Goal: Information Seeking & Learning: Learn about a topic

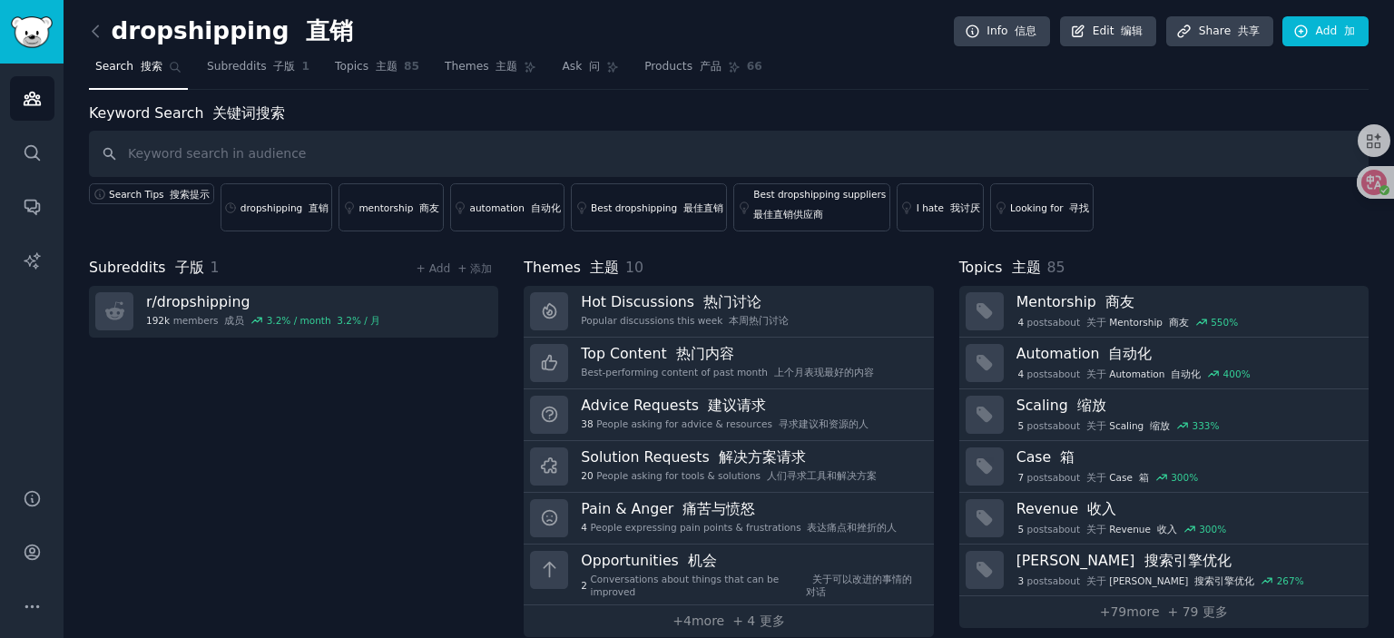
click at [396, 444] on div "Subreddits 子版 1 + Add + 添加 r/ dropshipping 192k members 成员 3.2 % / month 3.2% /…" at bounding box center [293, 447] width 409 height 380
click at [270, 211] on div "dropshipping 直销" at bounding box center [285, 208] width 88 height 13
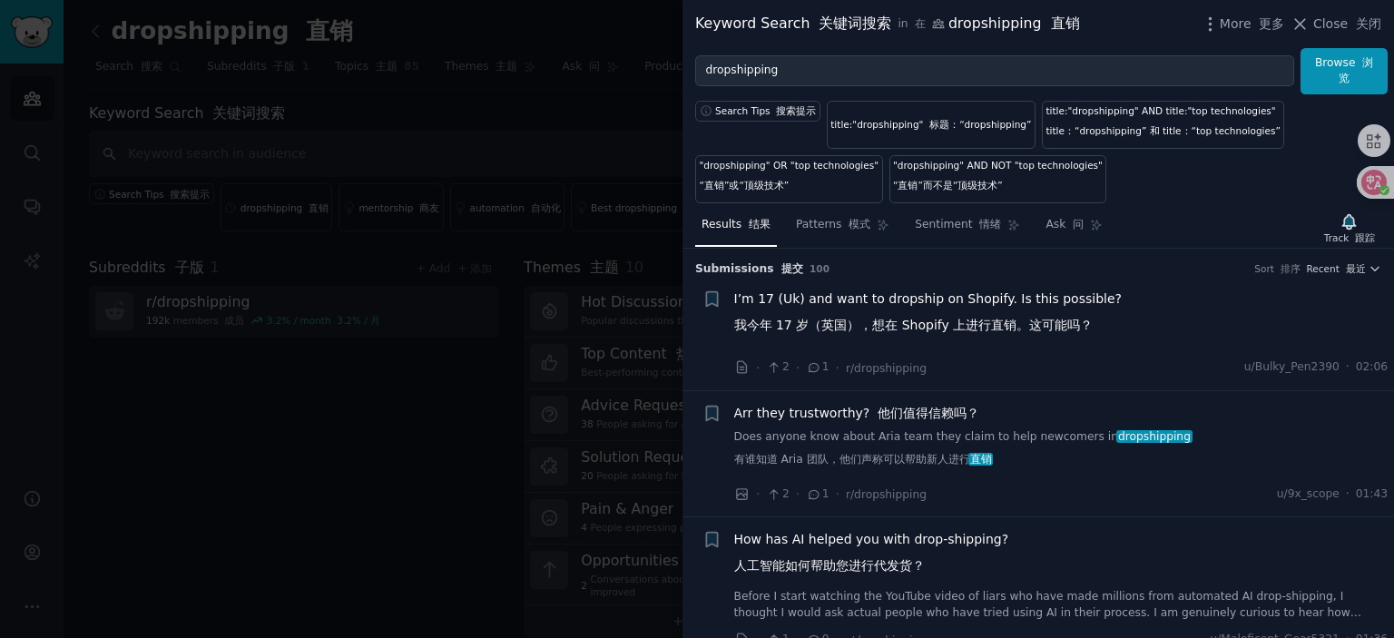
click at [835, 408] on span "Arr they trustworthy? 他们值得信赖吗？" at bounding box center [857, 413] width 246 height 19
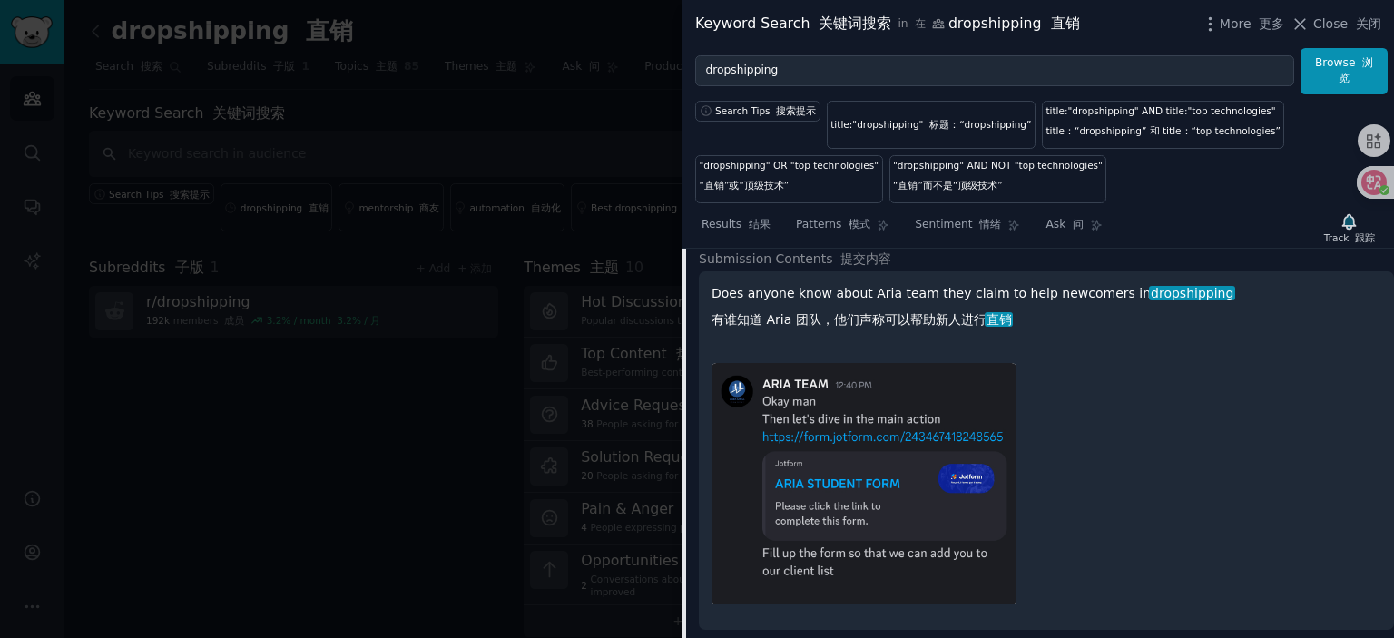
scroll to position [232, 0]
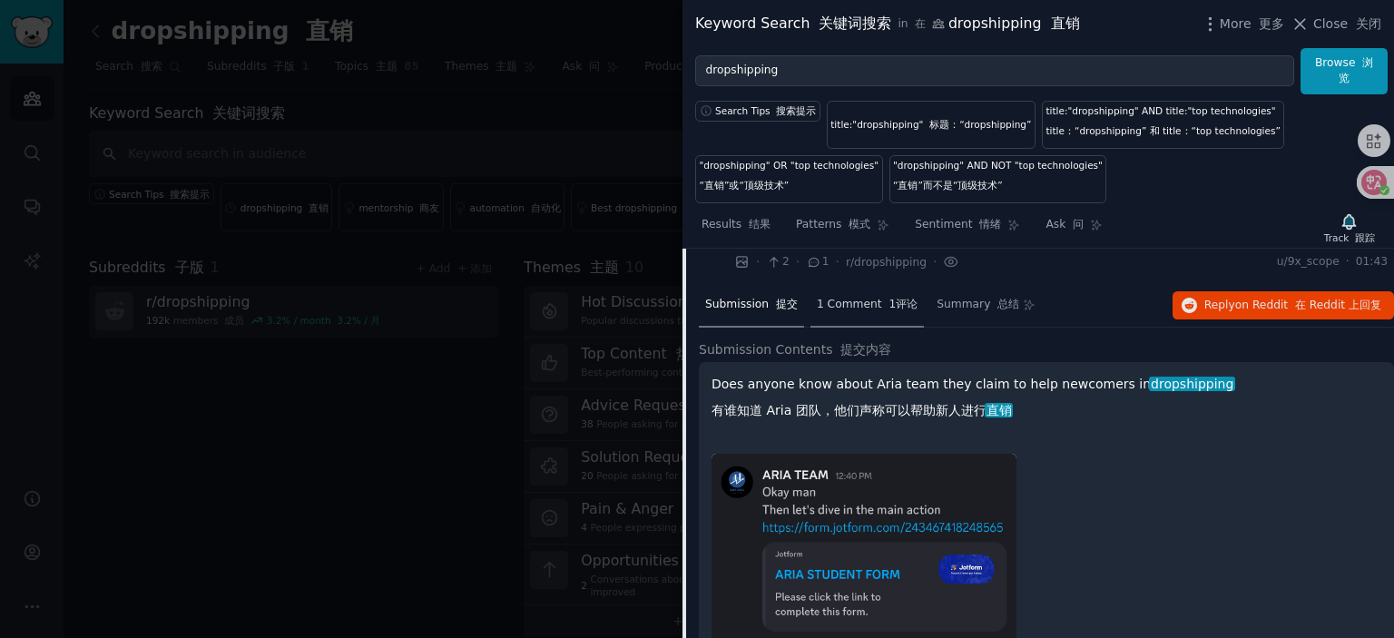
click at [864, 311] on div "1 Comment 1评论" at bounding box center [867, 306] width 113 height 44
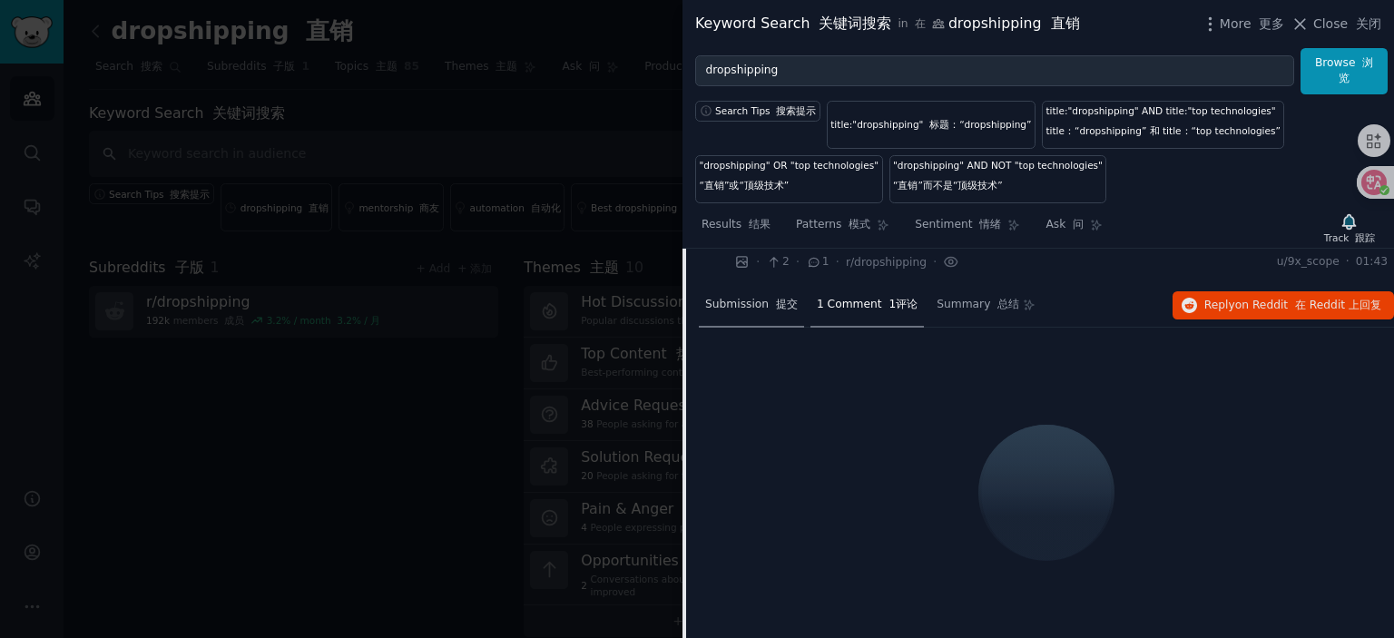
click at [769, 300] on font at bounding box center [772, 304] width 7 height 13
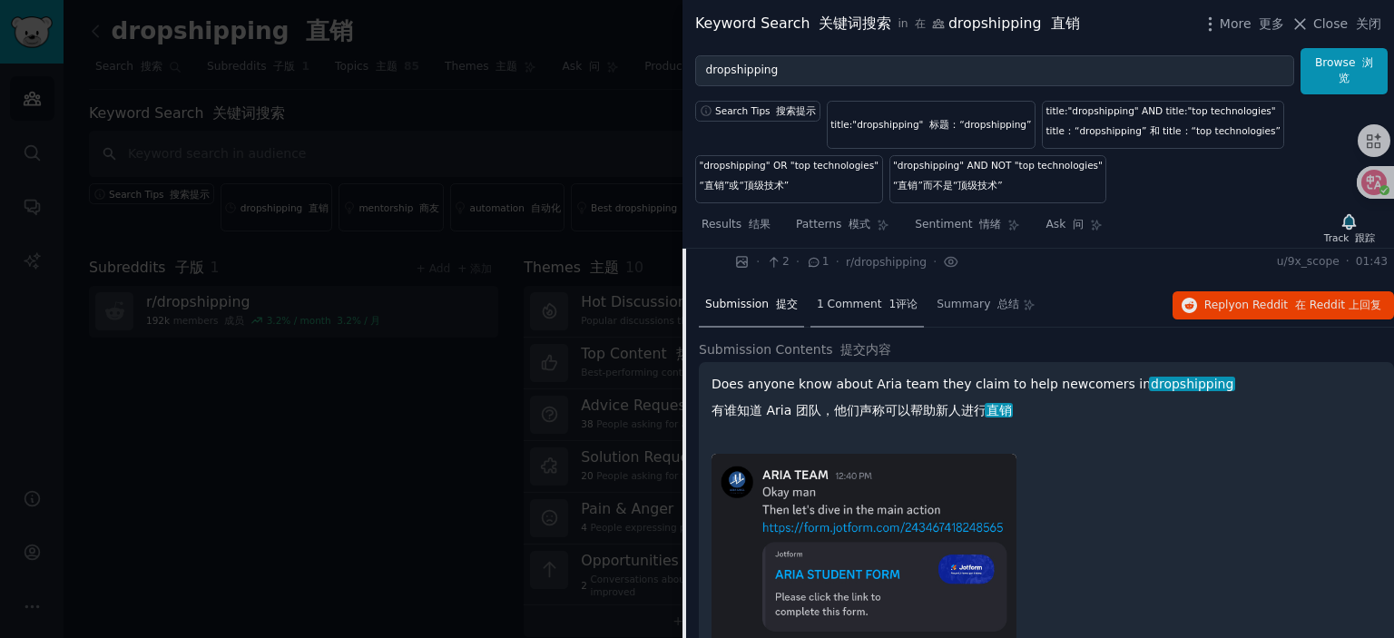
click at [835, 308] on span "1 Comment 1评论" at bounding box center [867, 305] width 101 height 16
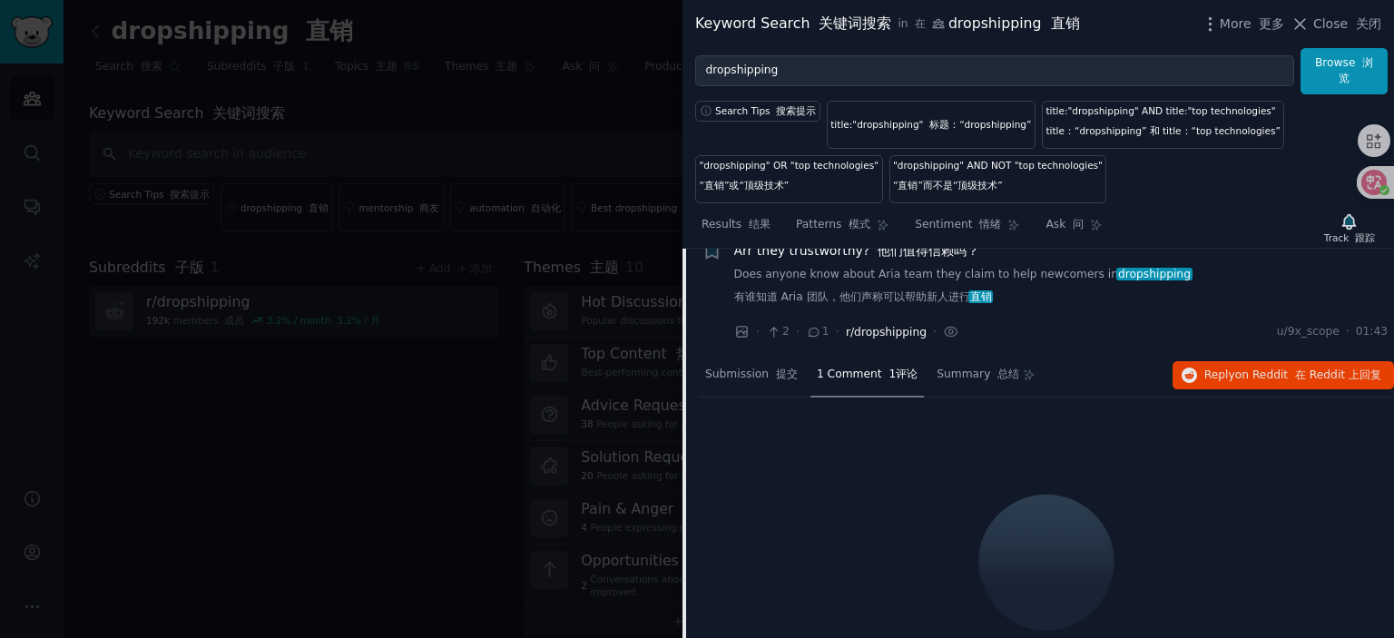
scroll to position [51, 0]
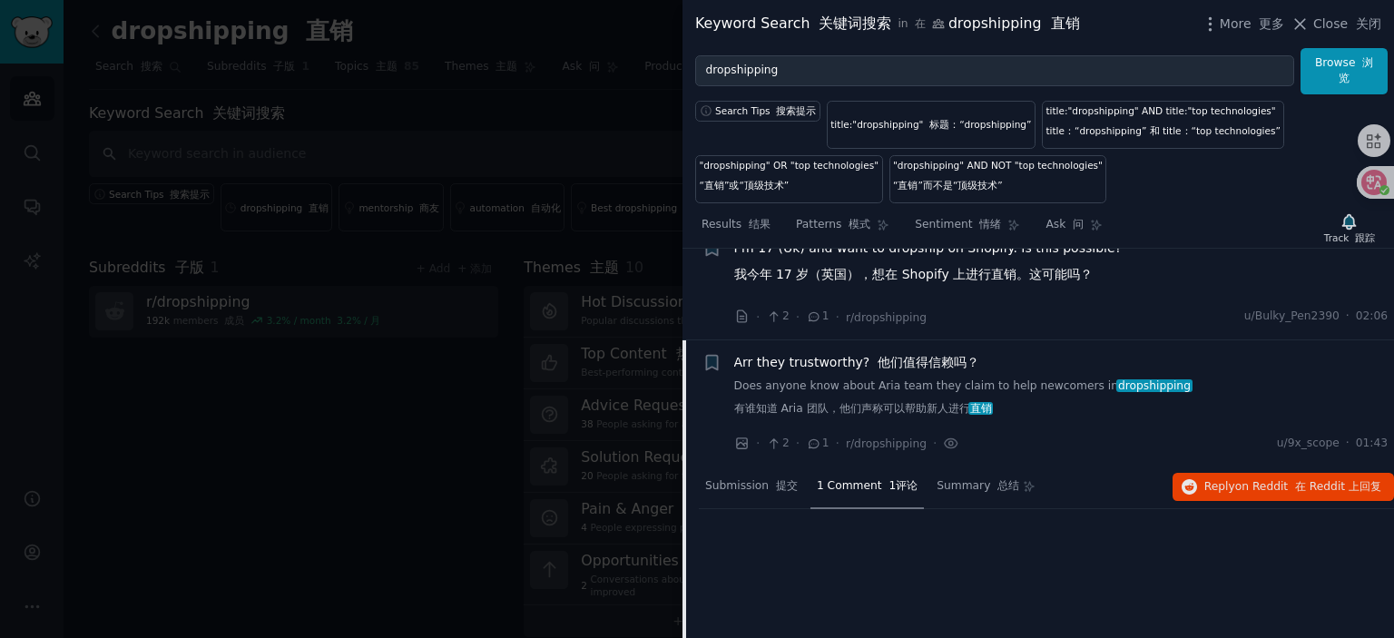
click at [860, 365] on span "Arr they trustworthy? 他们值得信赖吗？" at bounding box center [857, 362] width 246 height 19
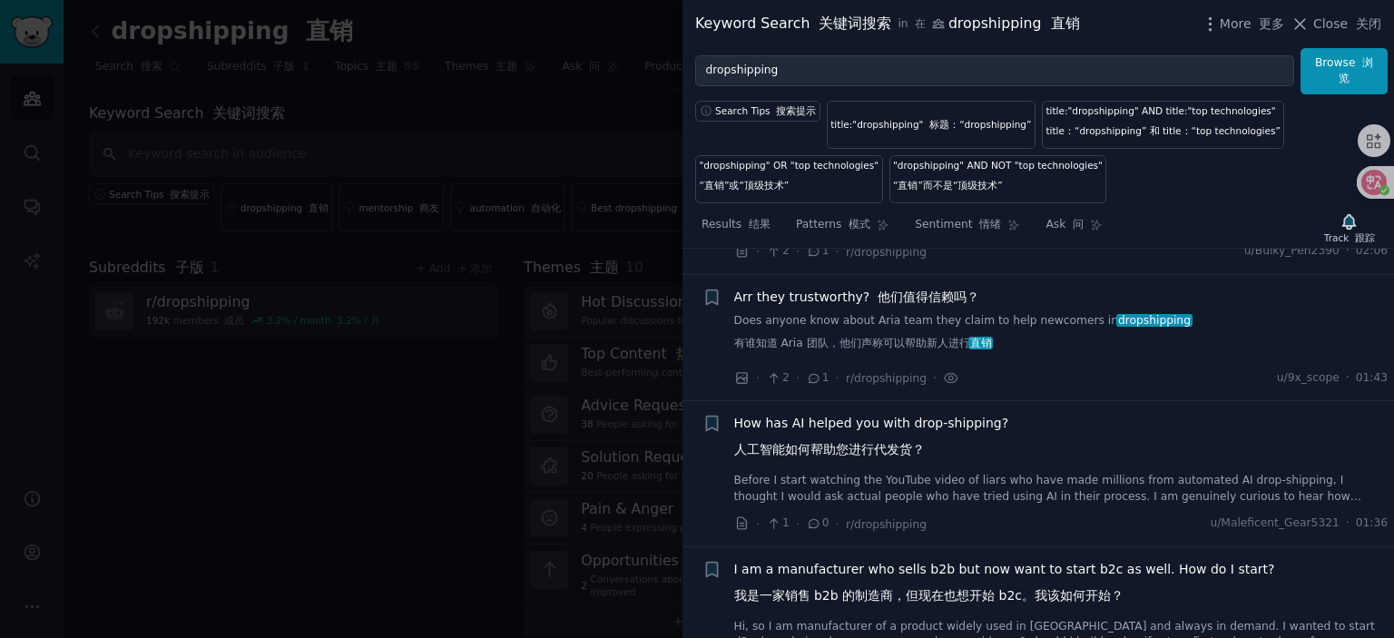
scroll to position [142, 0]
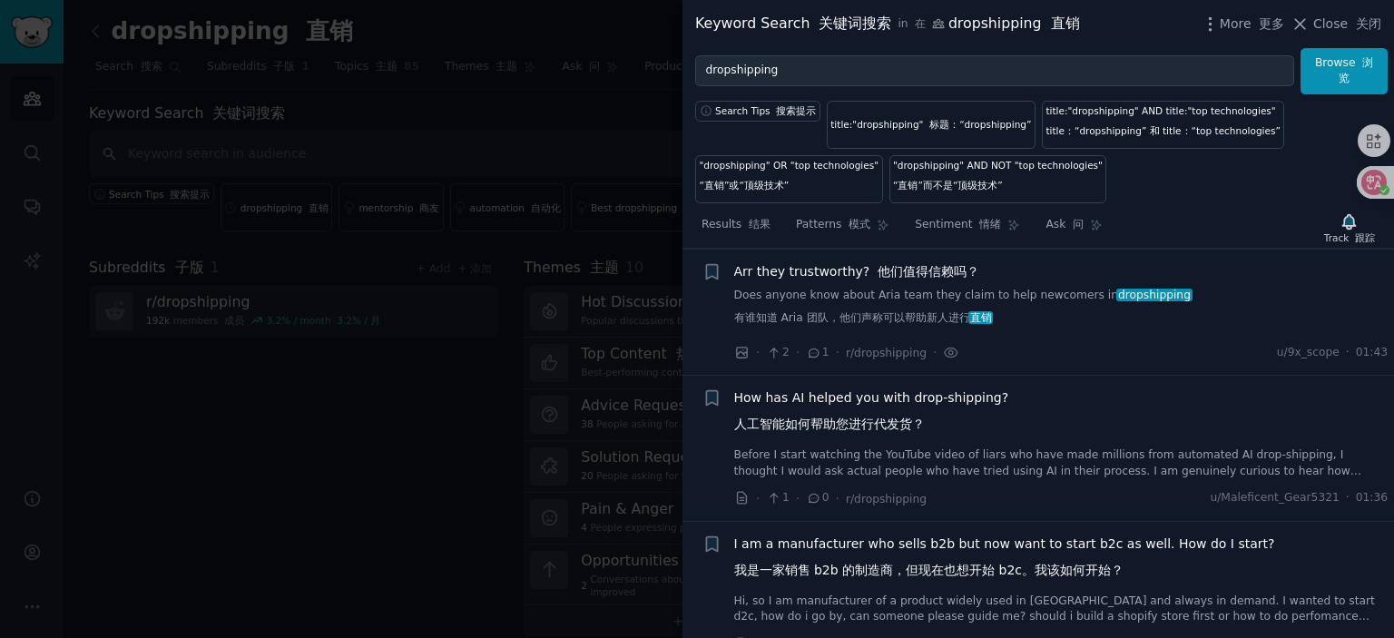
click at [870, 398] on span "How has AI helped you with drop-shipping? 人工智能如何帮助您进行代发货？" at bounding box center [871, 414] width 275 height 53
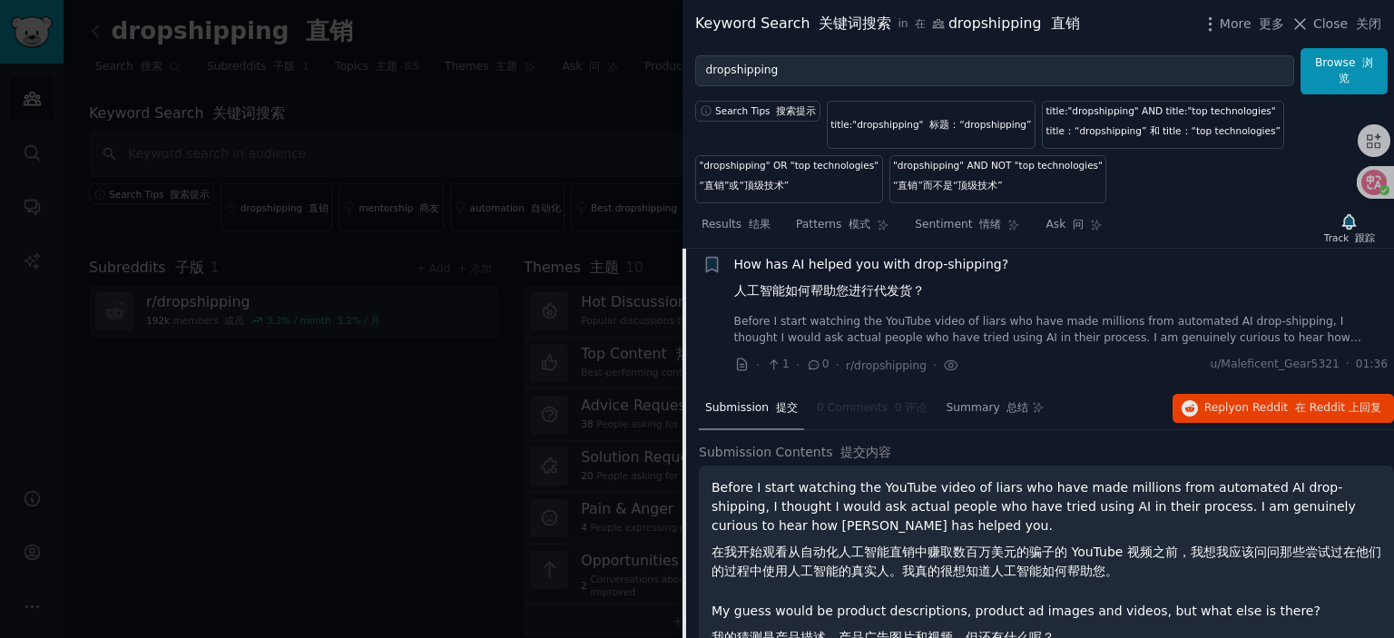
scroll to position [269, 0]
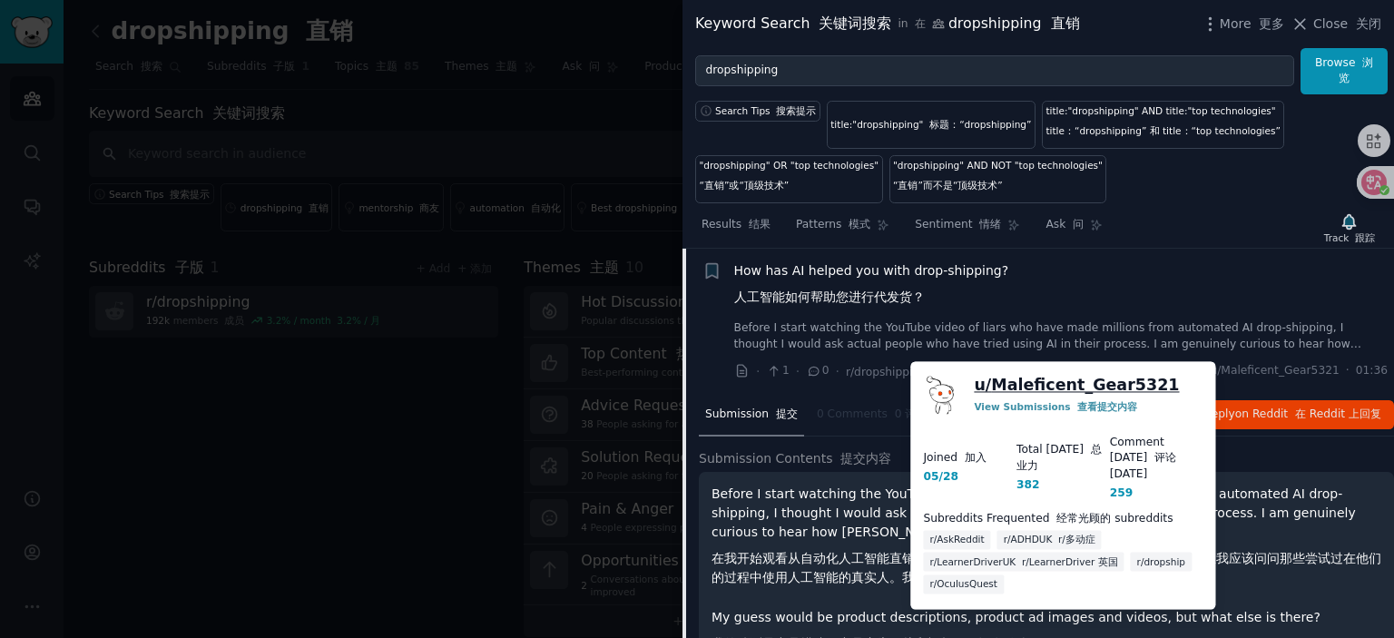
click at [1093, 387] on link "u/ Maleficent_Gear5321" at bounding box center [1076, 385] width 205 height 23
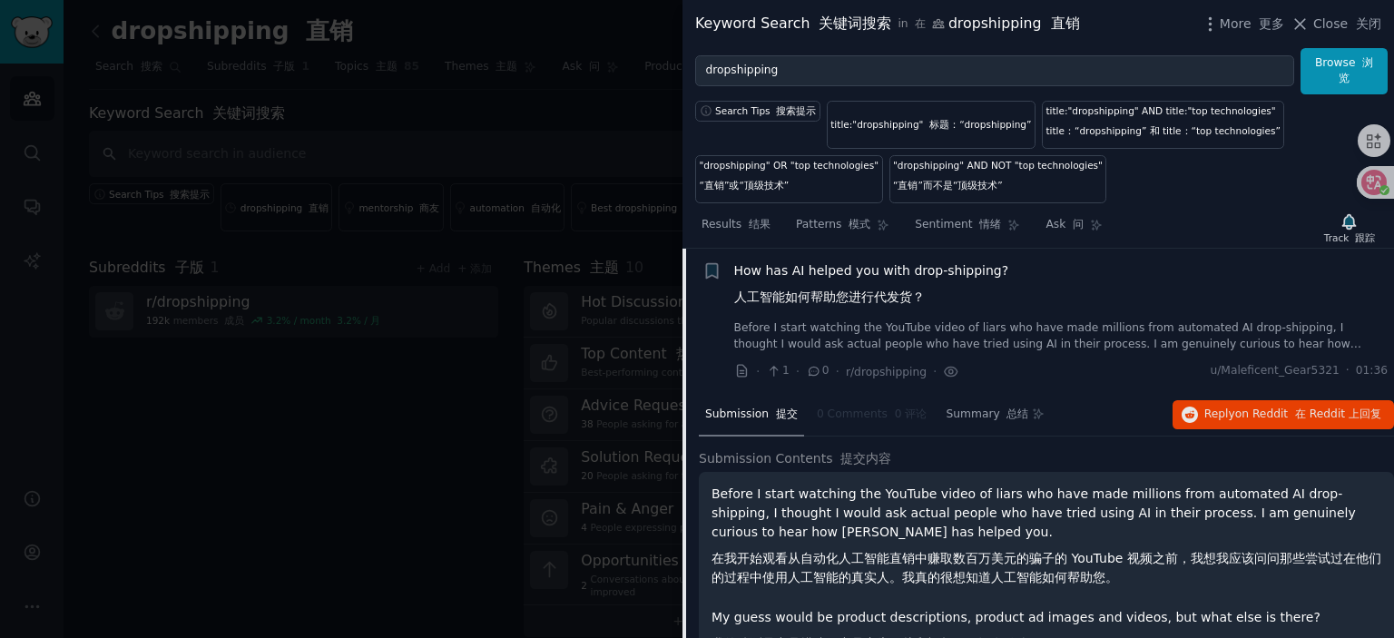
click at [866, 263] on span "How has AI helped you with drop-shipping? 人工智能如何帮助您进行代发货？" at bounding box center [871, 287] width 275 height 53
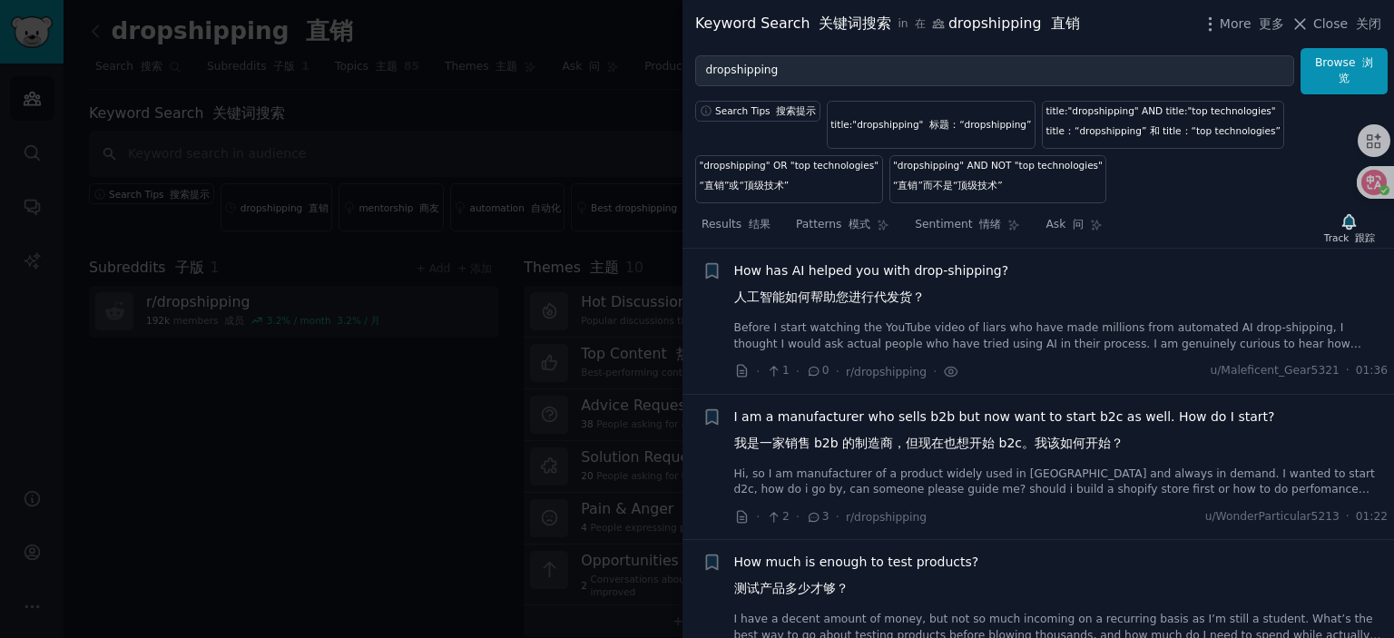
scroll to position [359, 0]
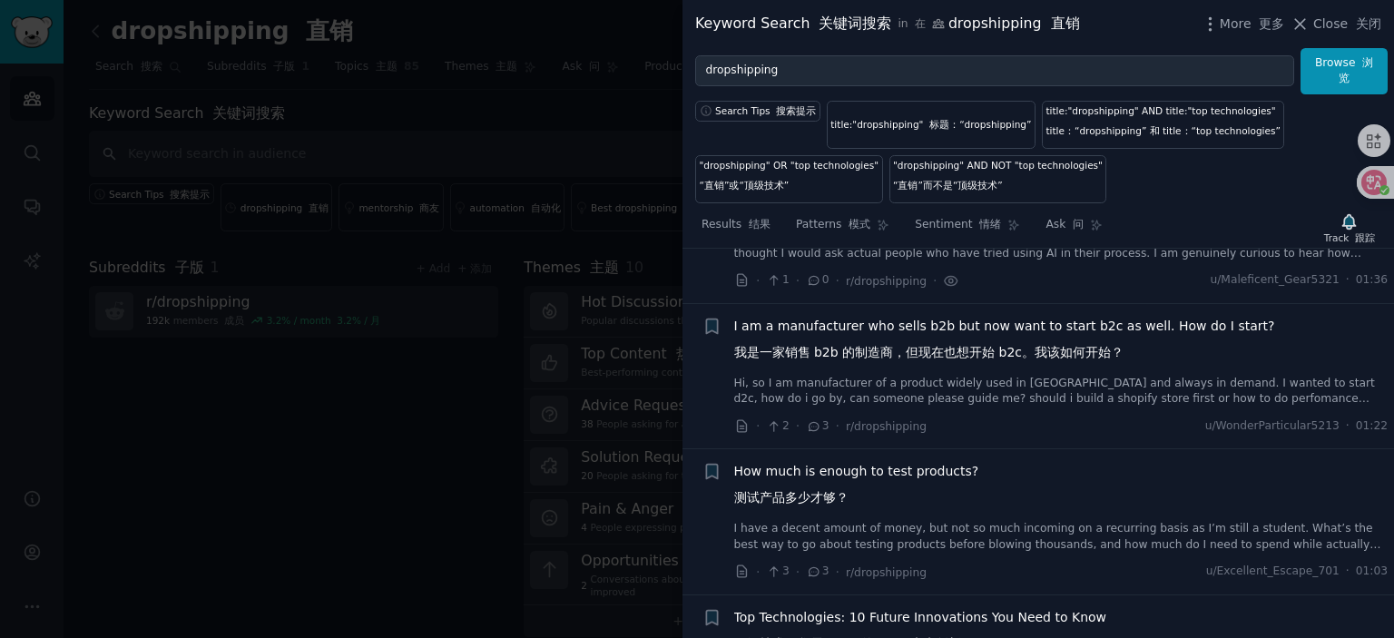
click at [899, 324] on span "I am a manufacturer who sells b2b but now want to start b2c as well. How do I s…" at bounding box center [1004, 343] width 541 height 53
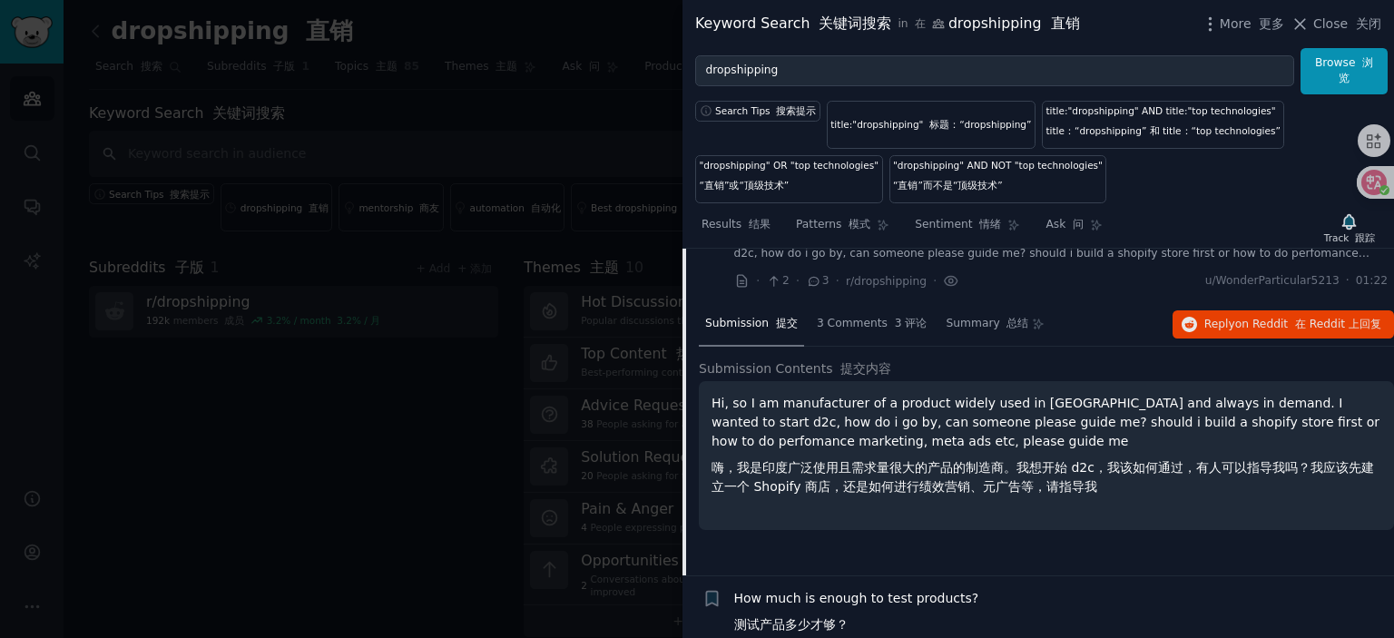
scroll to position [414, 0]
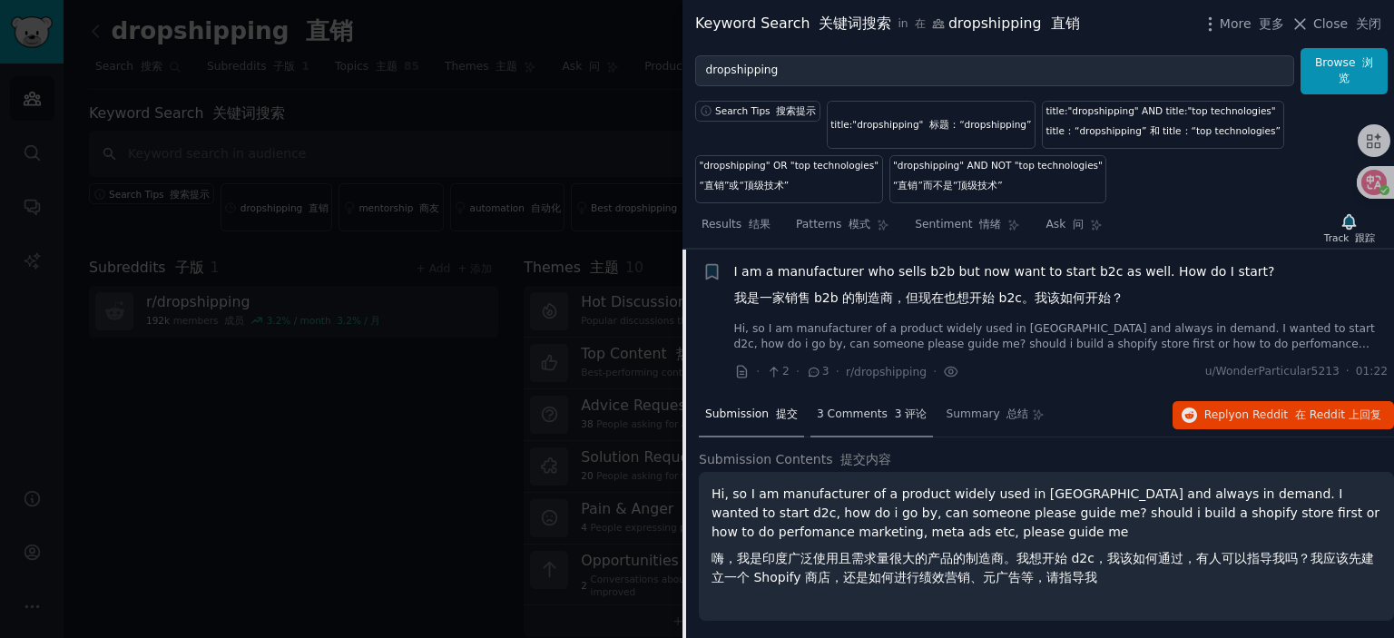
click at [859, 407] on span "3 Comments 3 评论" at bounding box center [872, 415] width 111 height 16
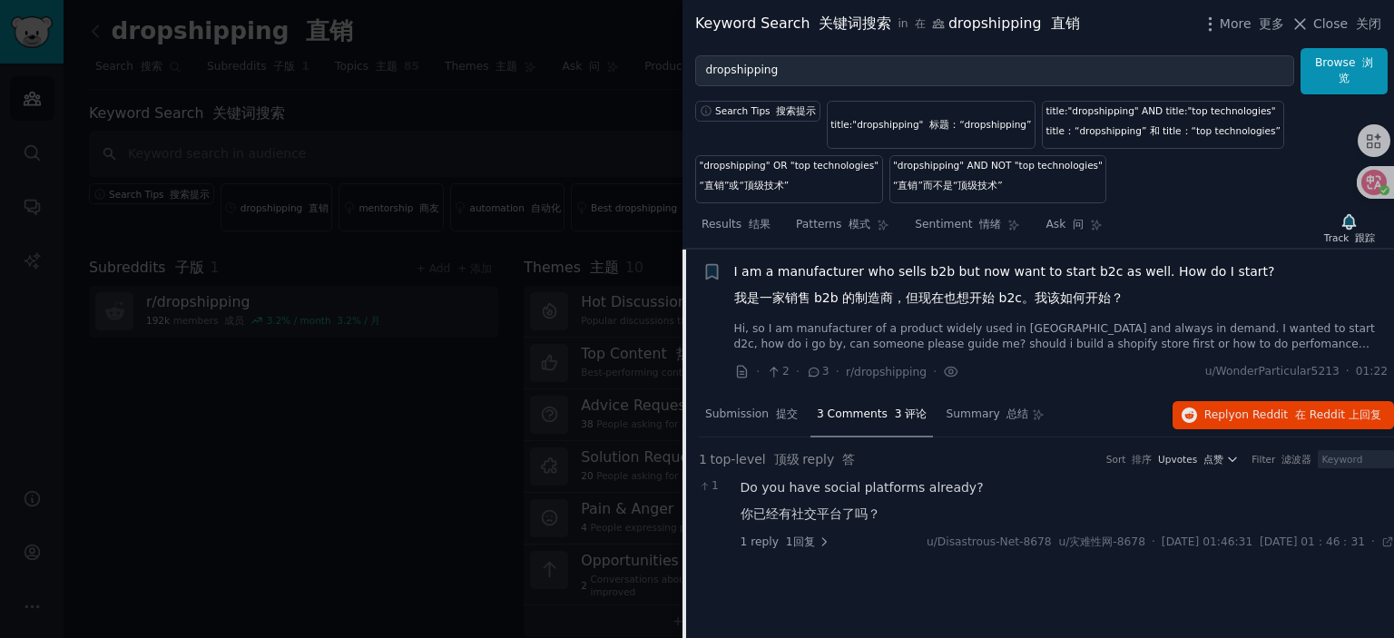
click at [891, 270] on span "I am a manufacturer who sells b2b but now want to start b2c as well. How do I s…" at bounding box center [1004, 288] width 541 height 53
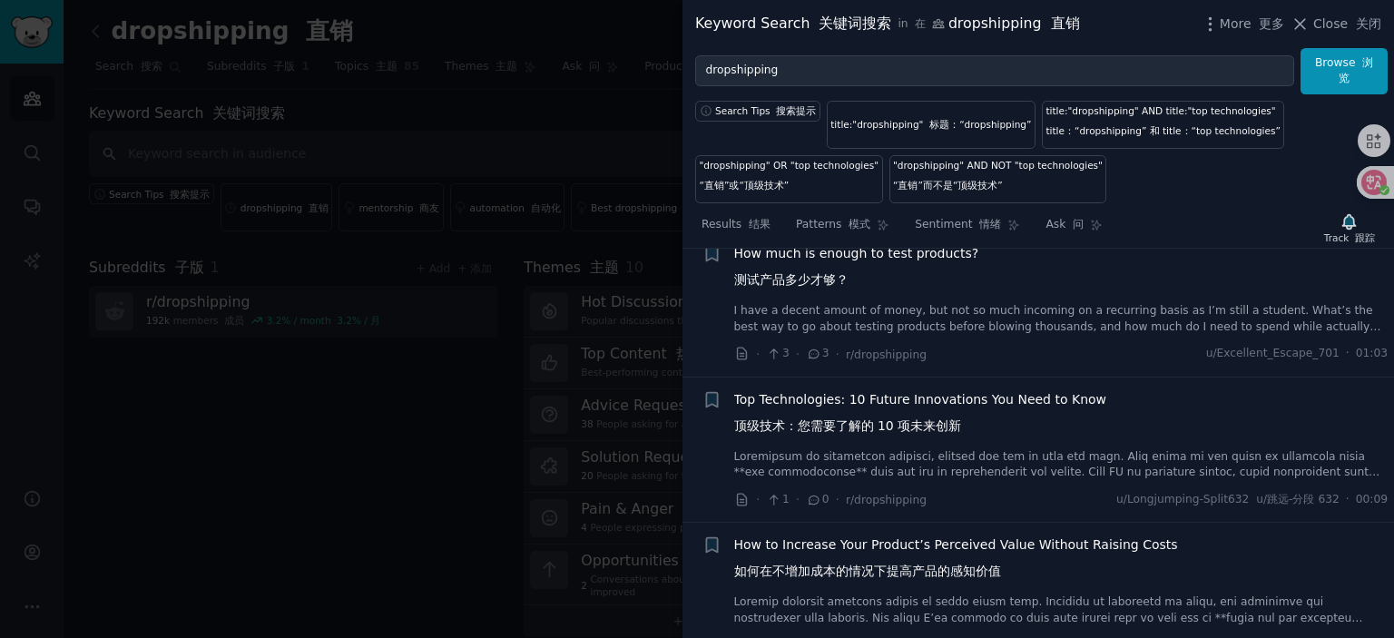
scroll to position [595, 0]
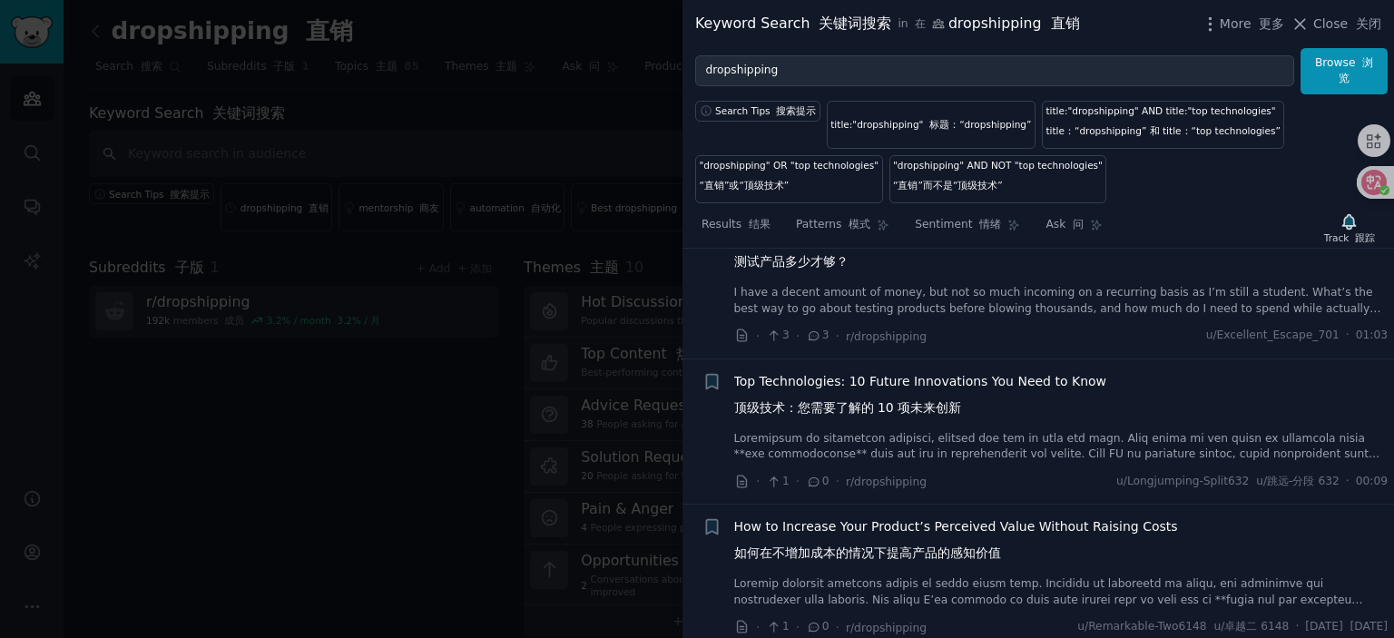
click at [799, 257] on font "测试产品多少才够？" at bounding box center [791, 261] width 114 height 15
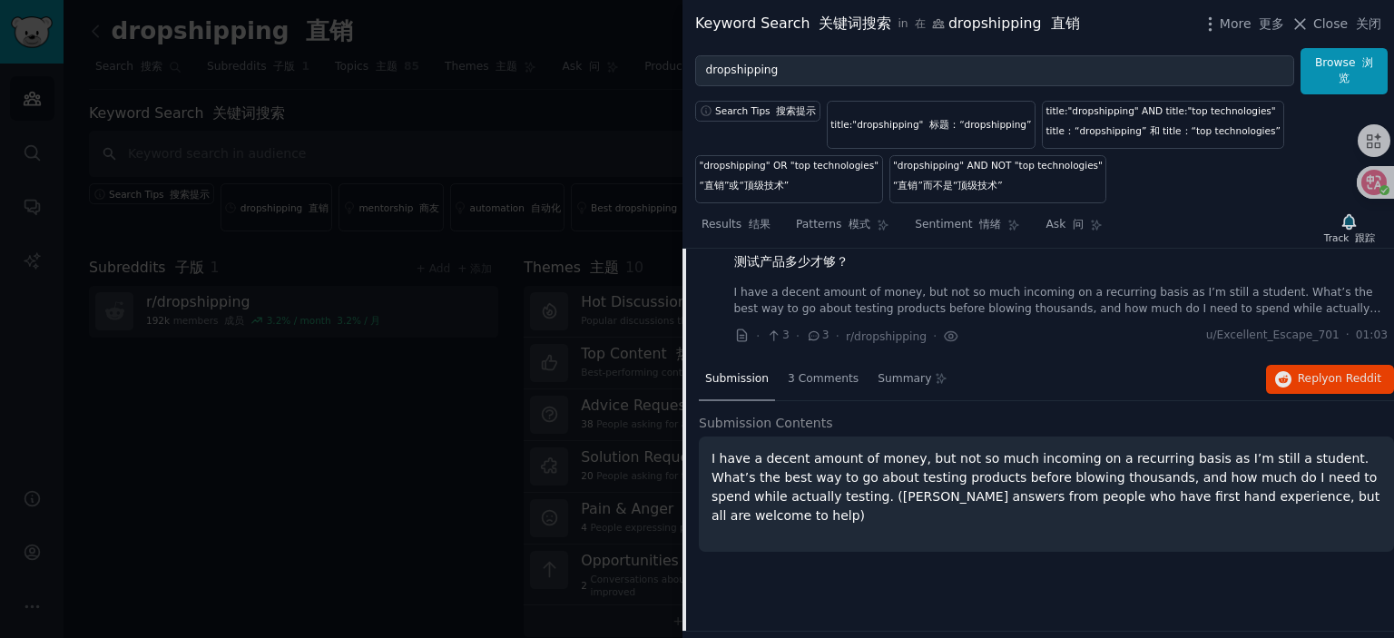
scroll to position [559, 0]
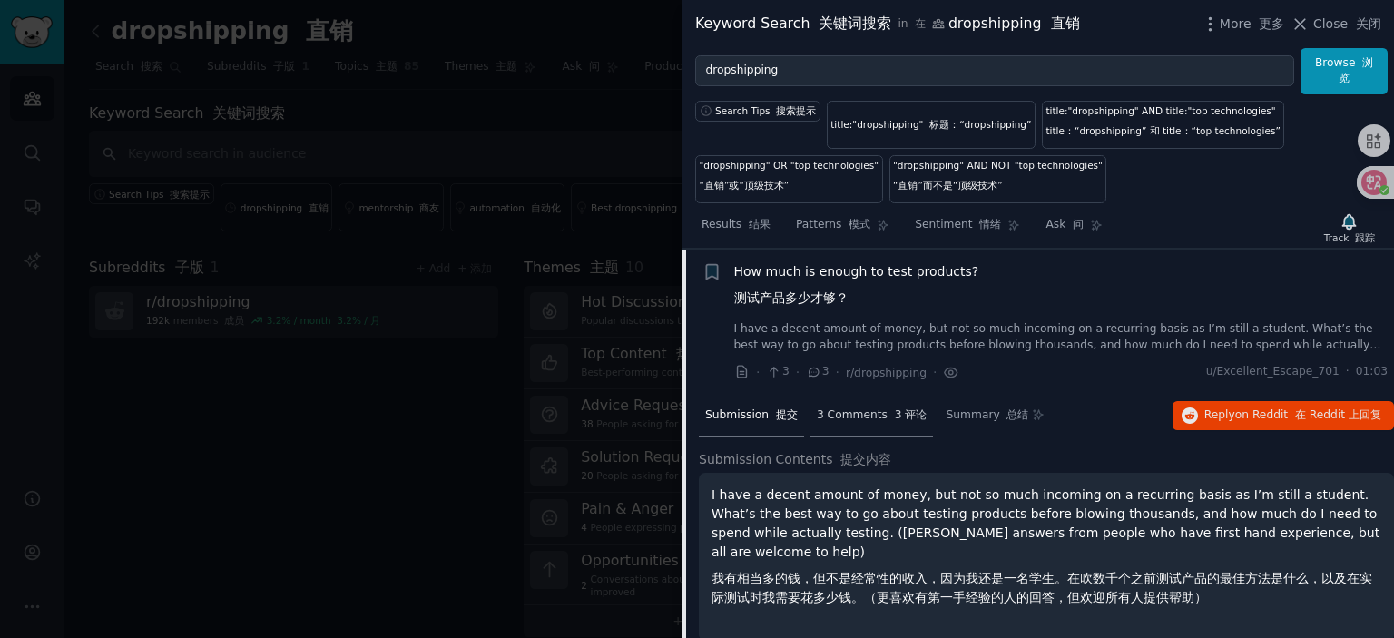
click at [869, 412] on span "3 Comments 3 评论" at bounding box center [872, 416] width 111 height 16
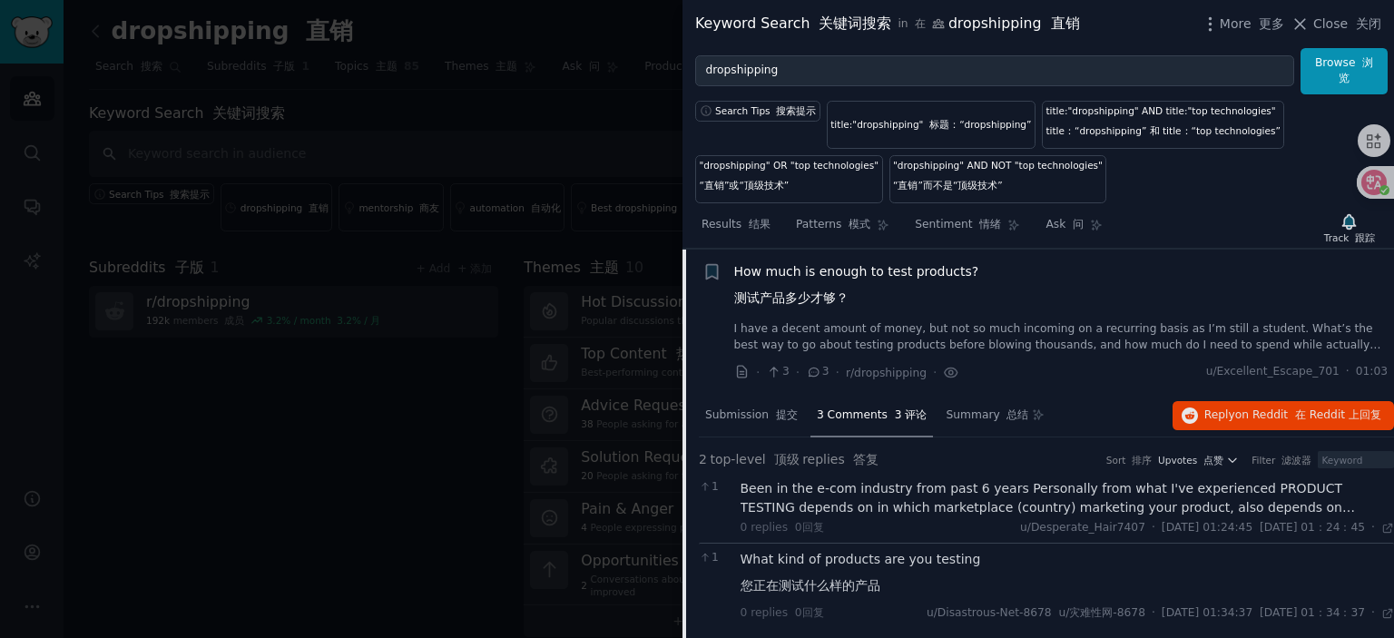
click at [896, 482] on div "Been in the e-com industry from past 6 years Personally from what I've experien…" at bounding box center [1068, 498] width 654 height 38
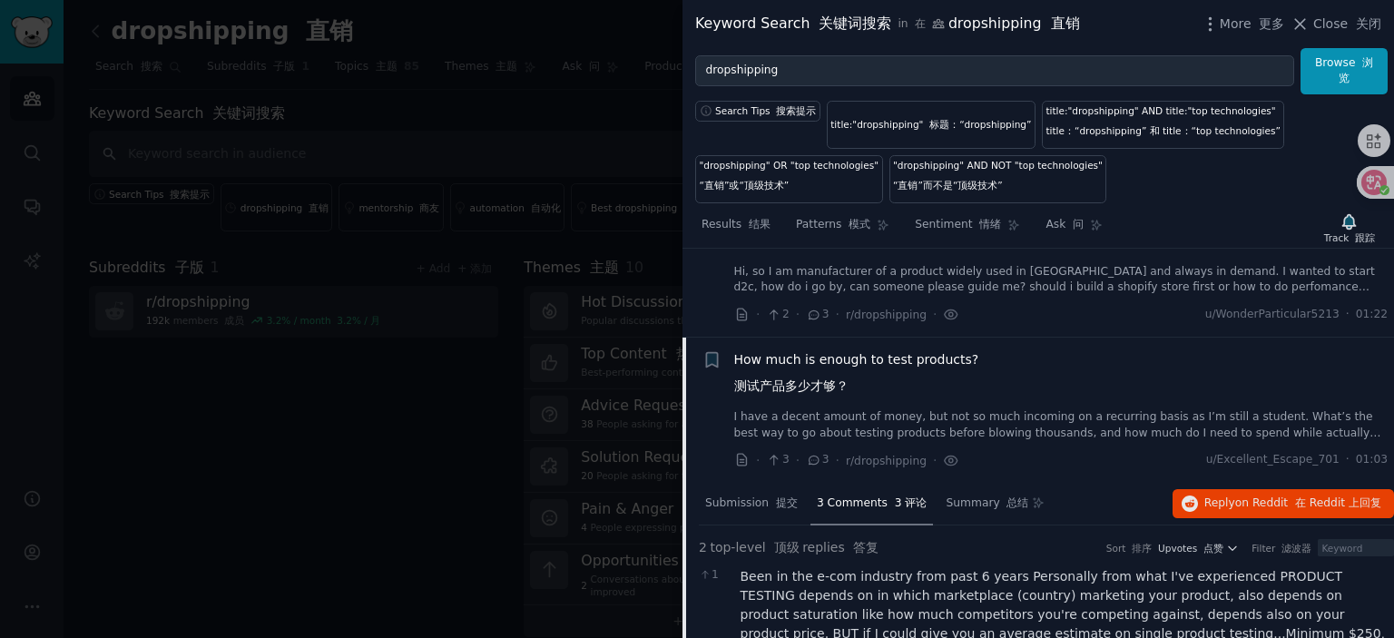
scroll to position [468, 0]
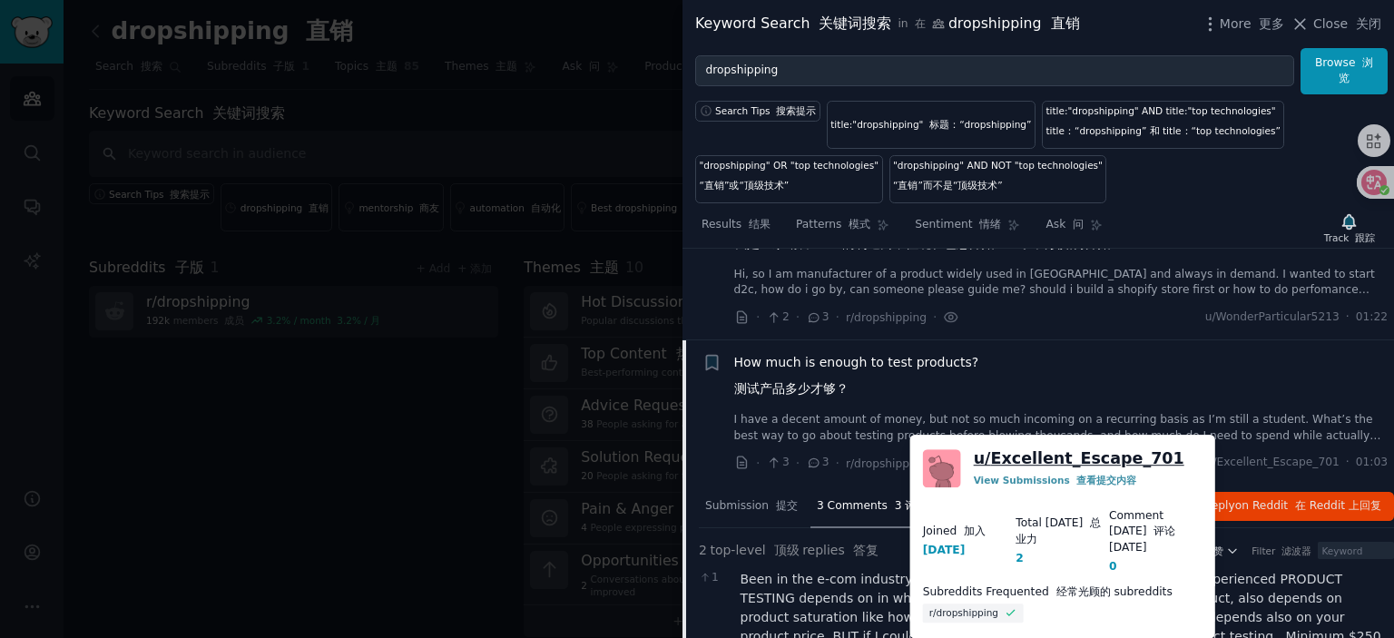
click at [1096, 457] on link "u/ Excellent_Escape_701" at bounding box center [1079, 458] width 211 height 23
